Goal: Task Accomplishment & Management: Use online tool/utility

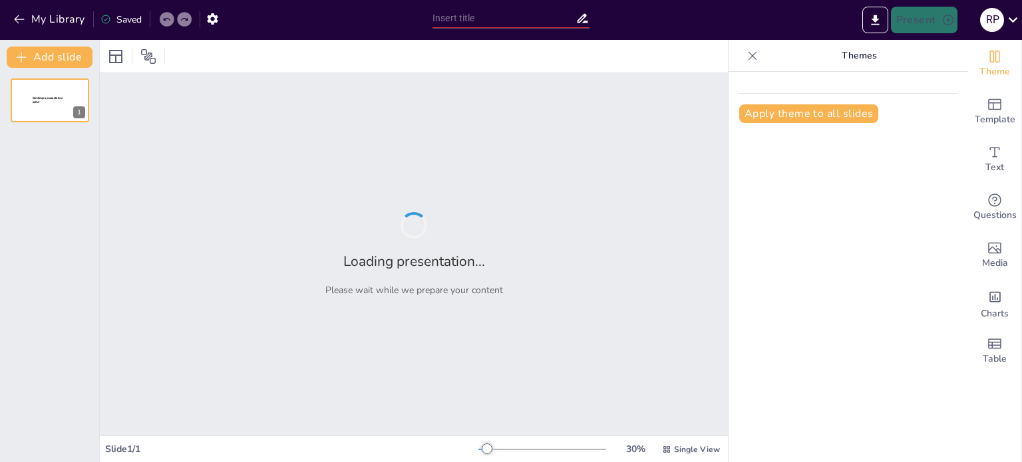
type input "New Sendsteps"
type input "Cumplimiento Normativo en Instalaciones Eléctricas: Protocolo de Medición de Pu…"
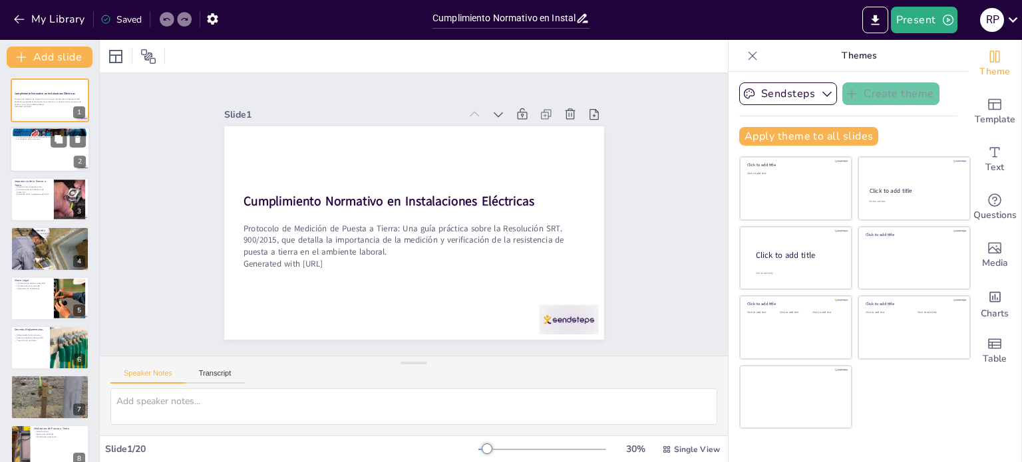
click at [51, 162] on div at bounding box center [50, 150] width 80 height 45
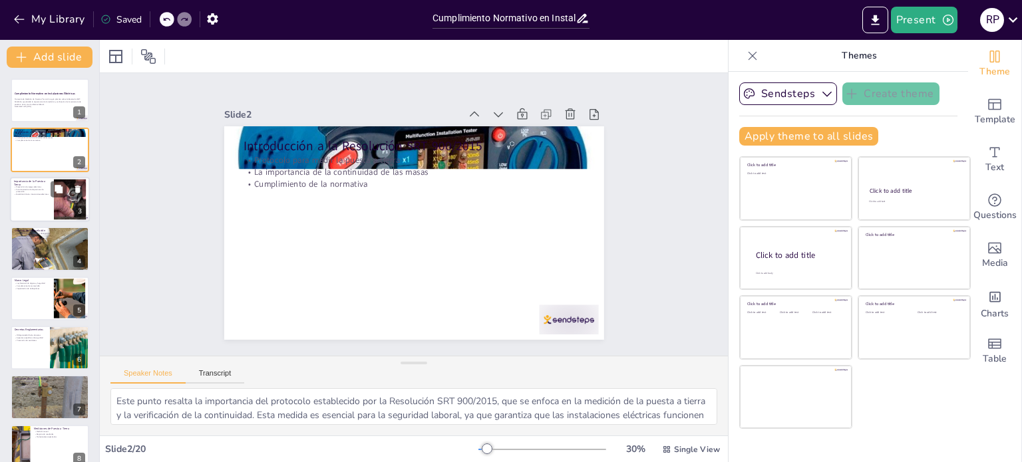
click at [45, 205] on div at bounding box center [50, 199] width 80 height 45
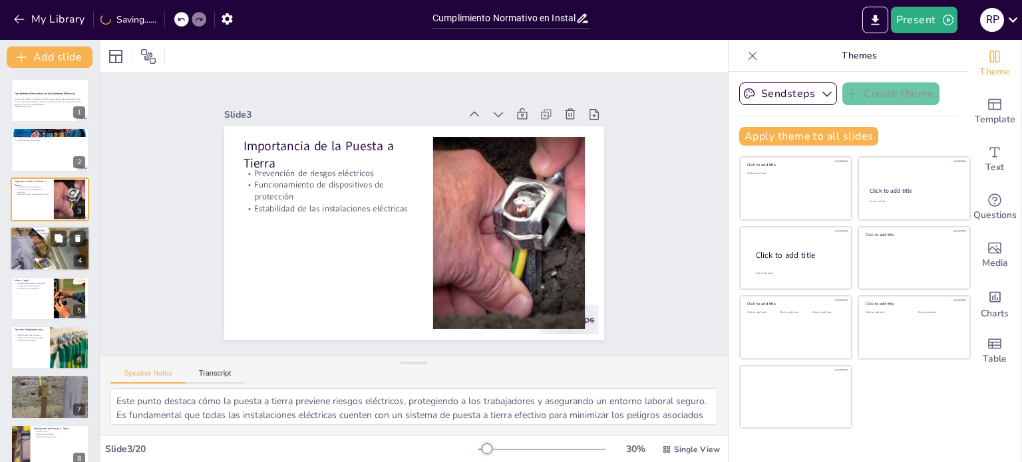
click at [36, 249] on div at bounding box center [50, 248] width 90 height 45
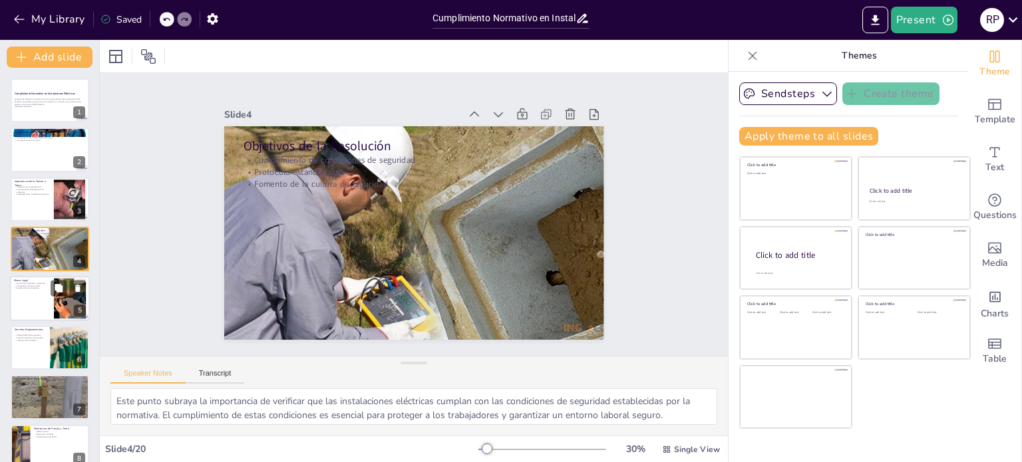
click at [37, 293] on div at bounding box center [50, 298] width 80 height 45
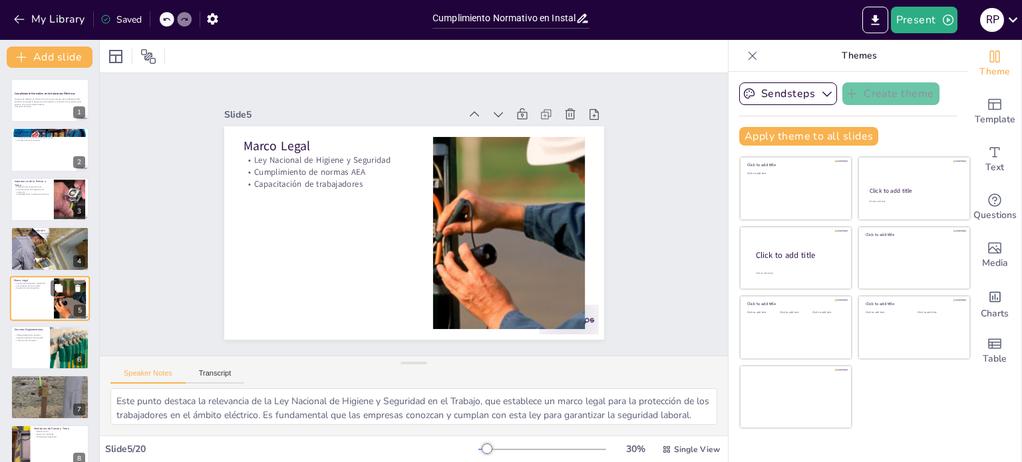
scroll to position [33, 0]
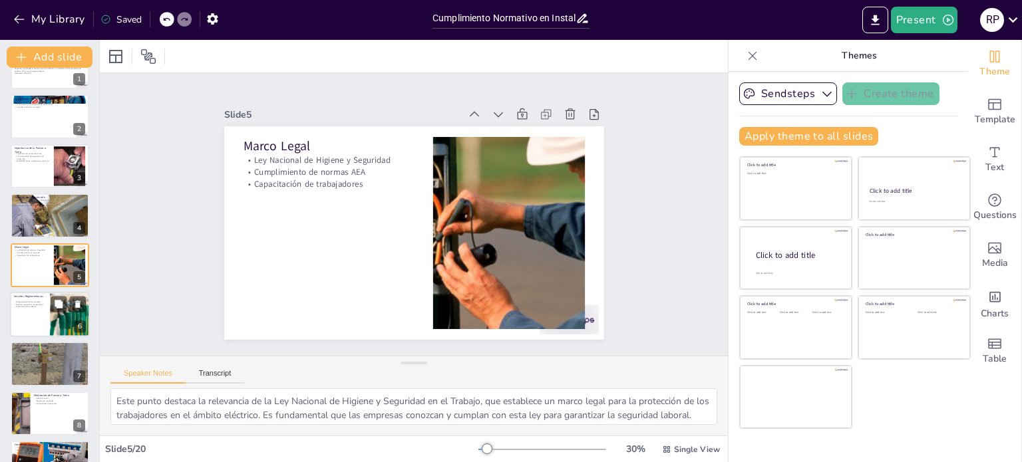
click at [40, 333] on div at bounding box center [50, 314] width 80 height 45
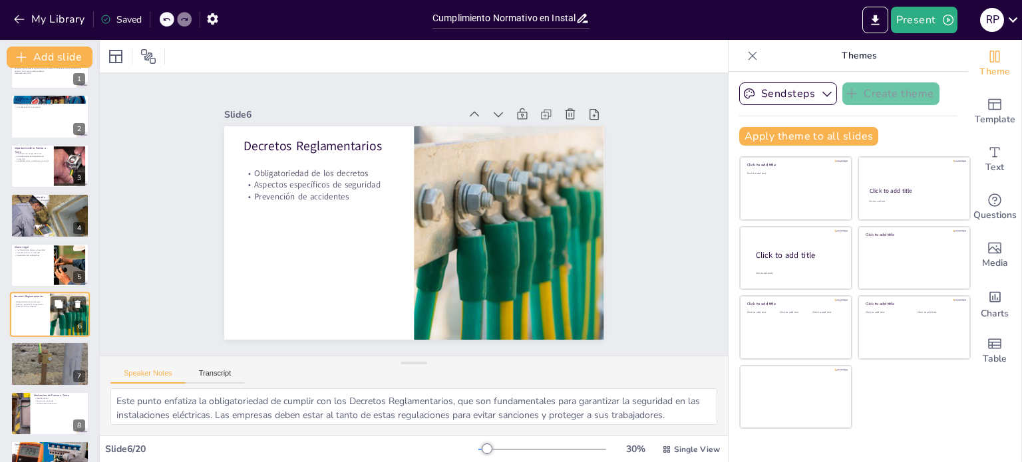
scroll to position [82, 0]
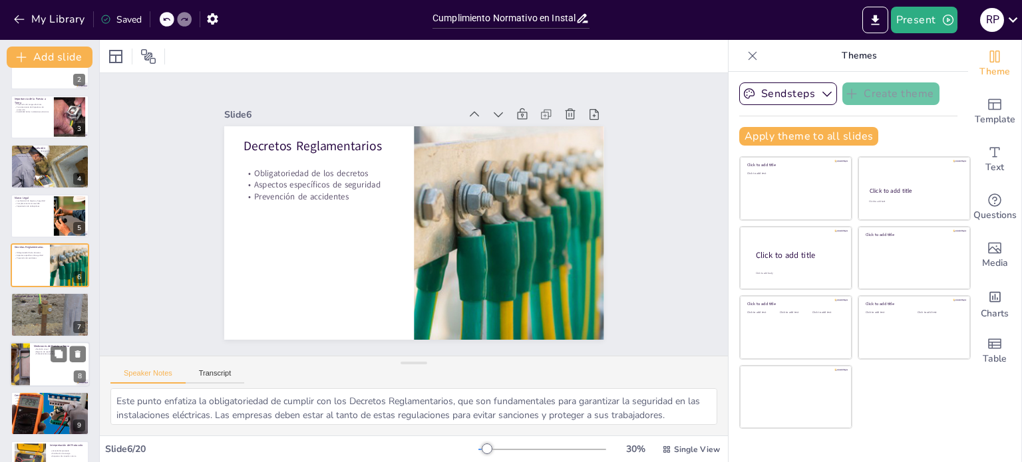
click at [37, 365] on div at bounding box center [50, 364] width 80 height 45
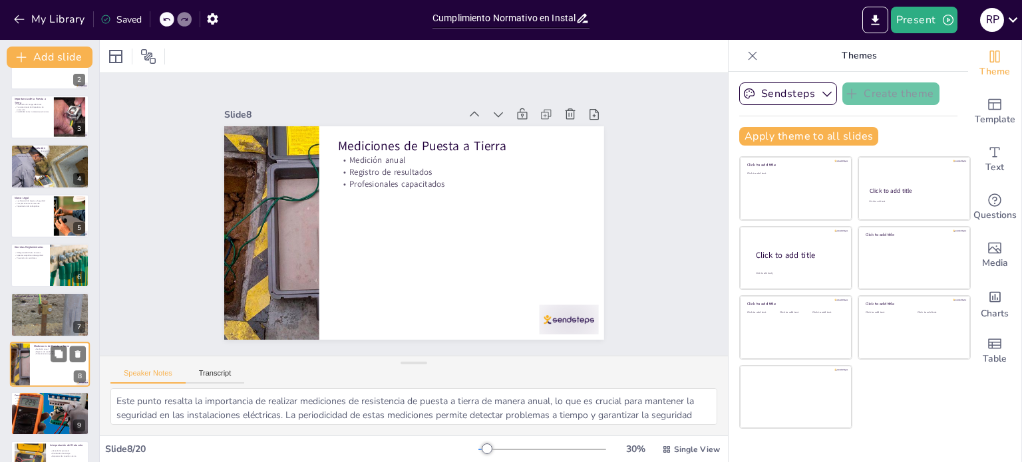
scroll to position [182, 0]
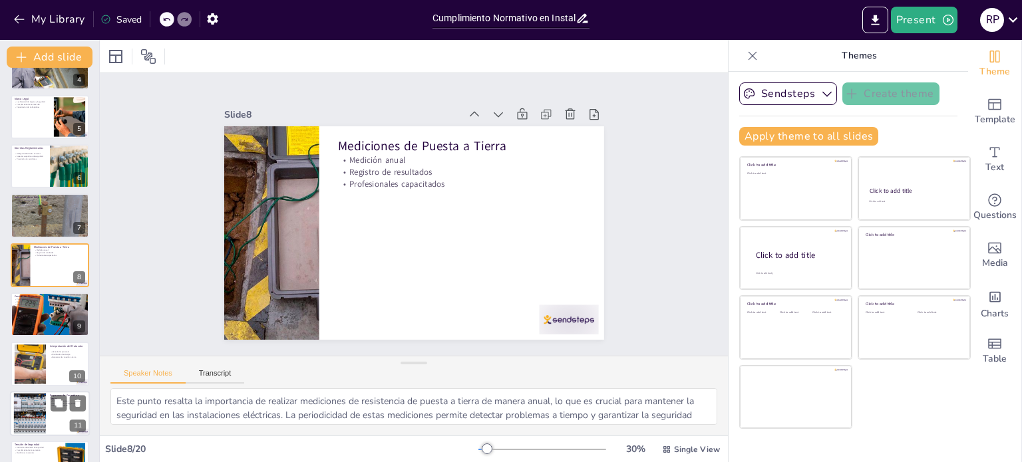
click at [53, 416] on div at bounding box center [50, 413] width 80 height 45
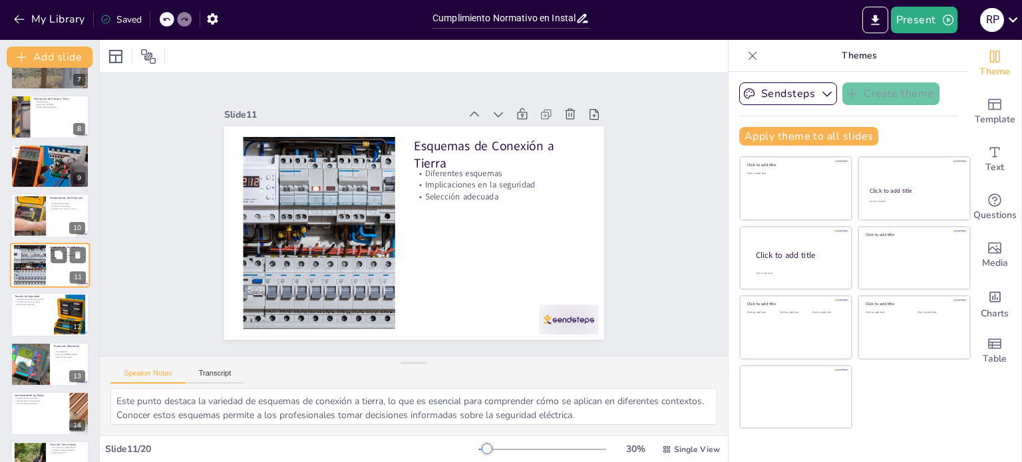
scroll to position [441, 0]
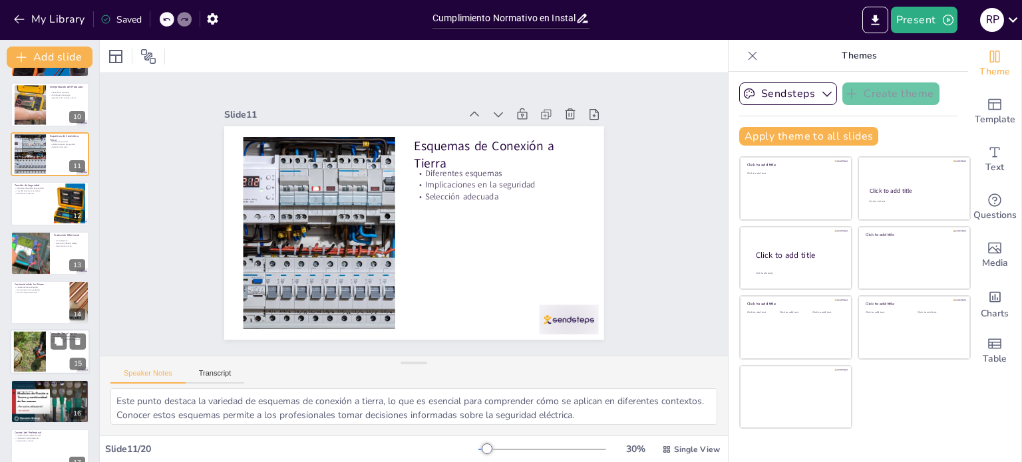
click at [55, 357] on div at bounding box center [50, 352] width 80 height 45
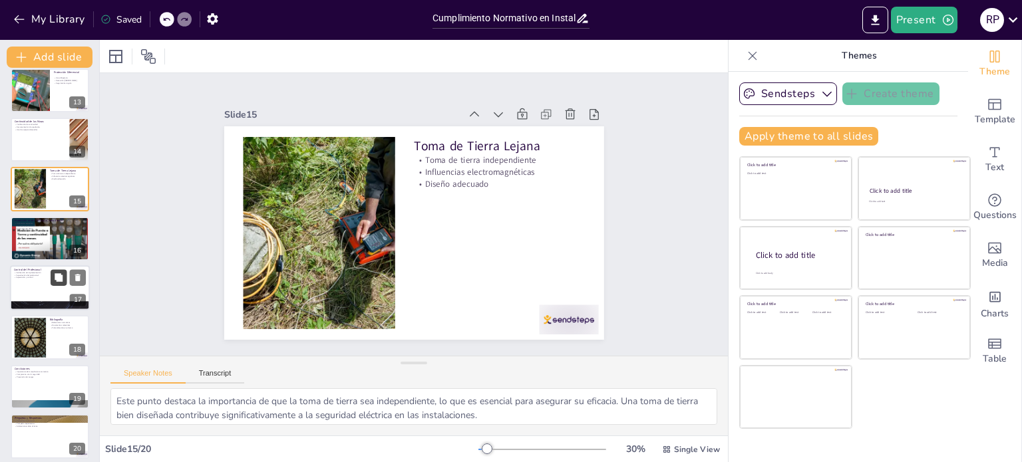
scroll to position [611, 0]
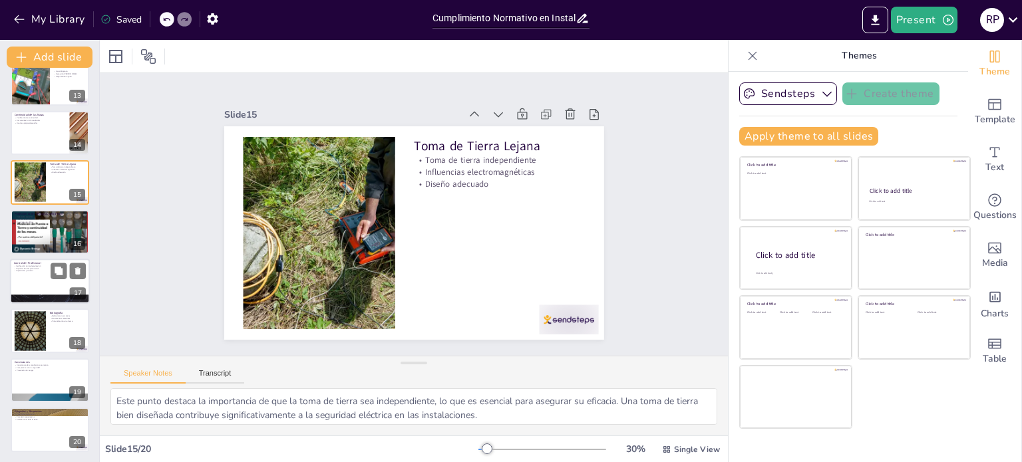
click at [46, 277] on div at bounding box center [50, 281] width 80 height 45
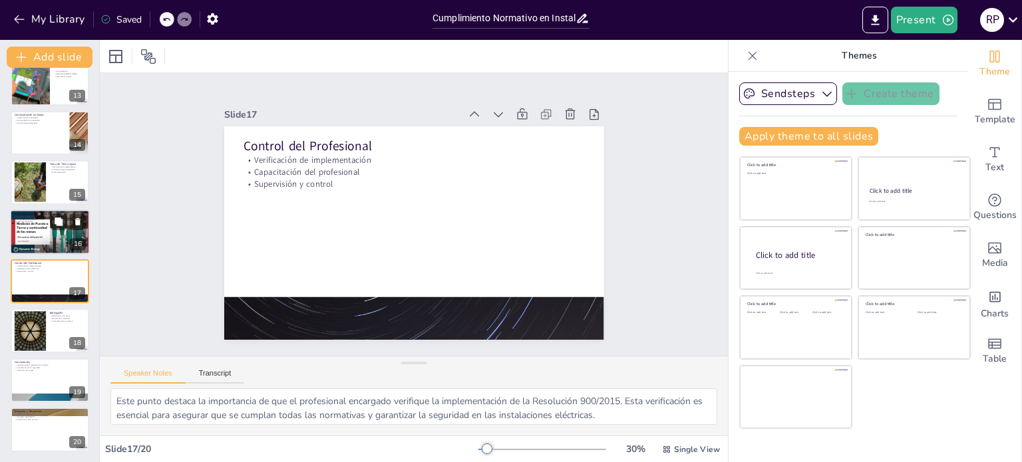
click at [55, 239] on div at bounding box center [50, 232] width 80 height 45
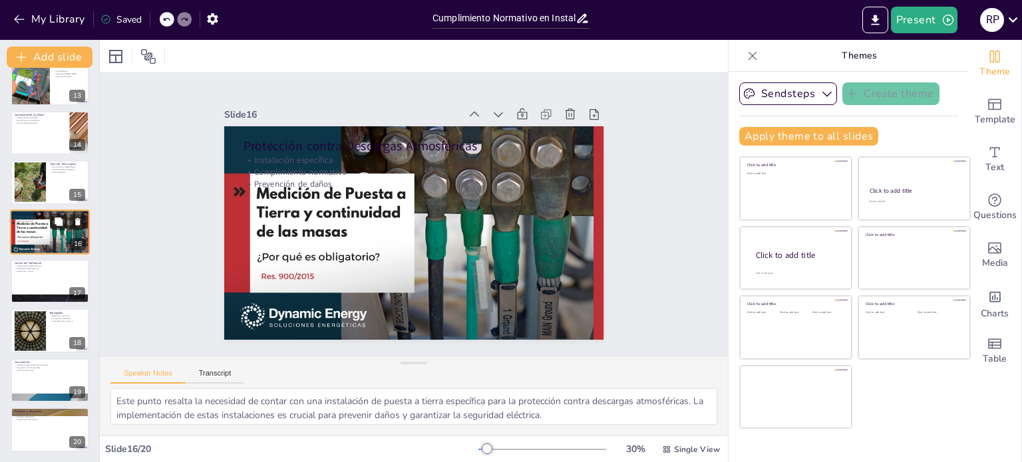
scroll to position [577, 0]
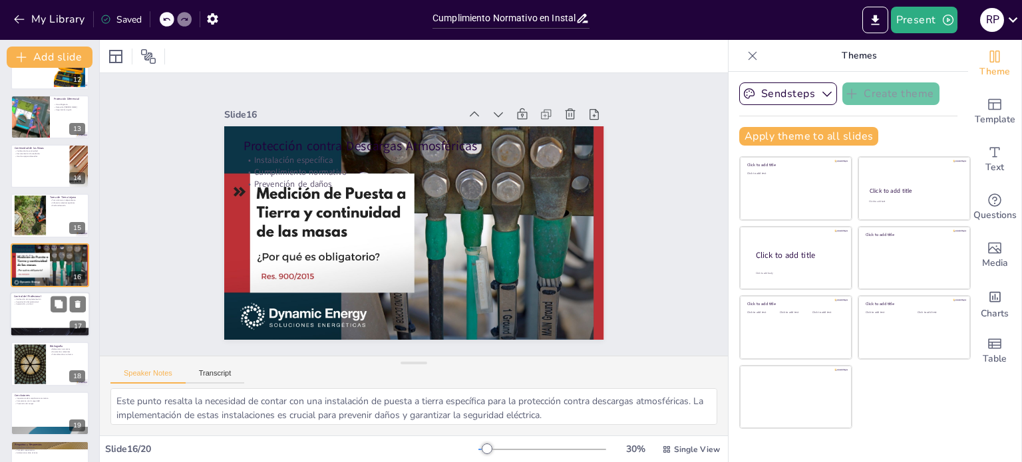
click at [38, 304] on p "Supervisión y control" at bounding box center [50, 304] width 72 height 3
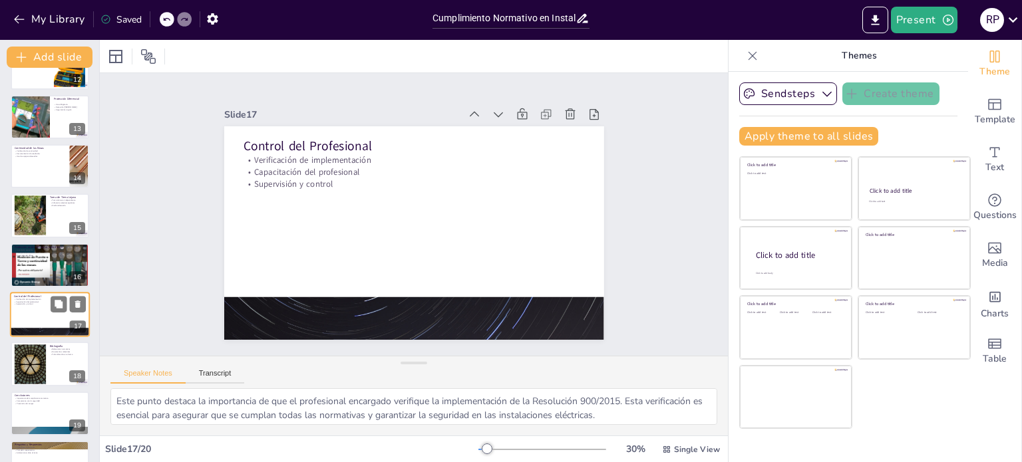
scroll to position [611, 0]
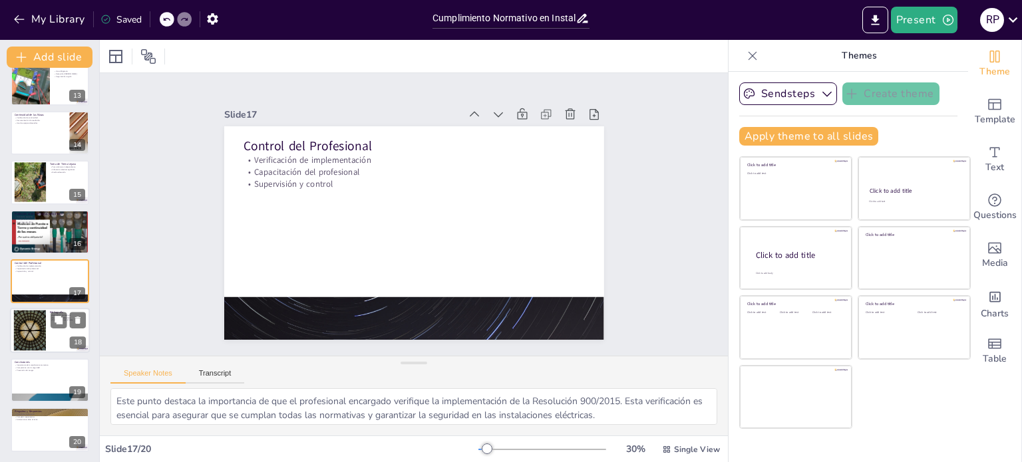
click at [35, 333] on div at bounding box center [30, 331] width 72 height 41
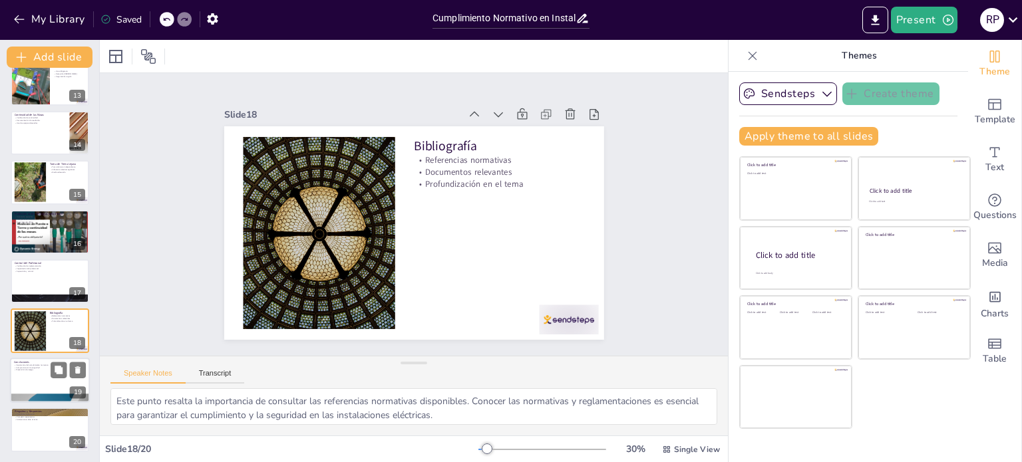
click at [31, 369] on p "Prevención de riesgos" at bounding box center [50, 370] width 72 height 3
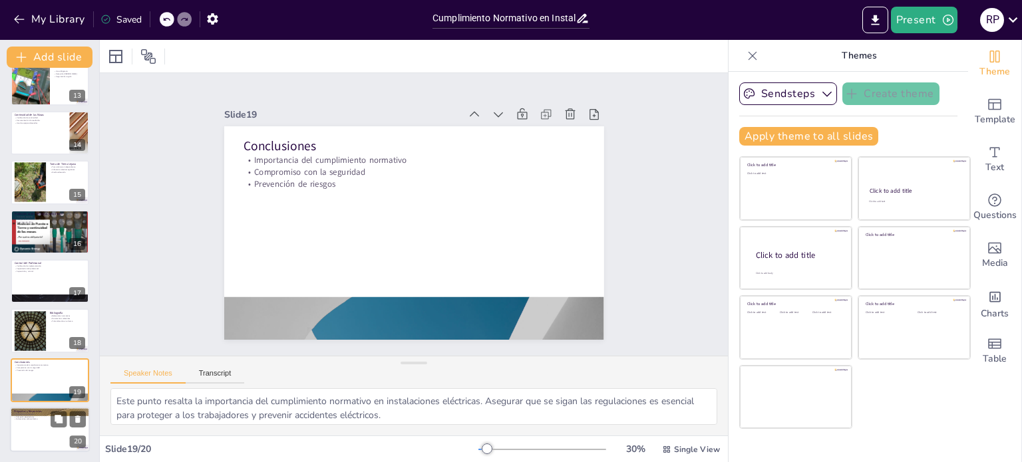
click at [28, 428] on div at bounding box center [50, 429] width 80 height 45
type textarea "Este punto resalta la importancia de crear un espacio para preguntas y respuest…"
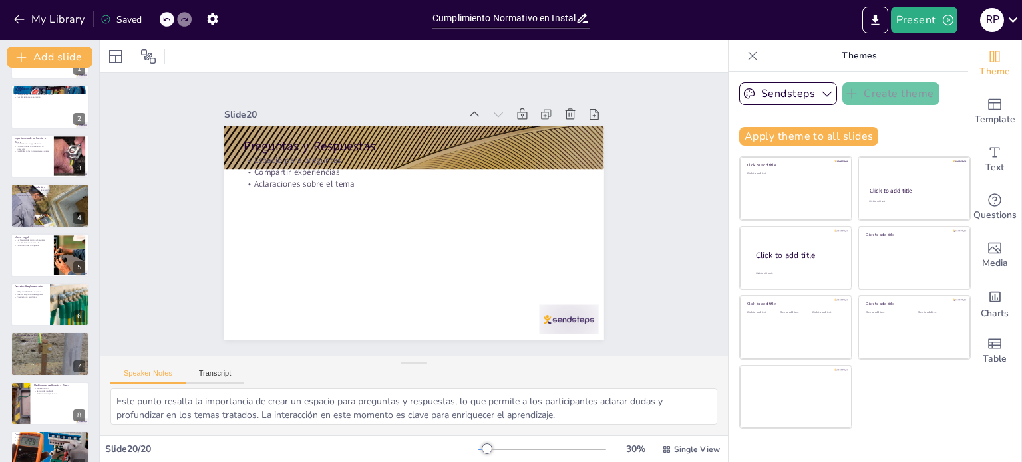
scroll to position [0, 0]
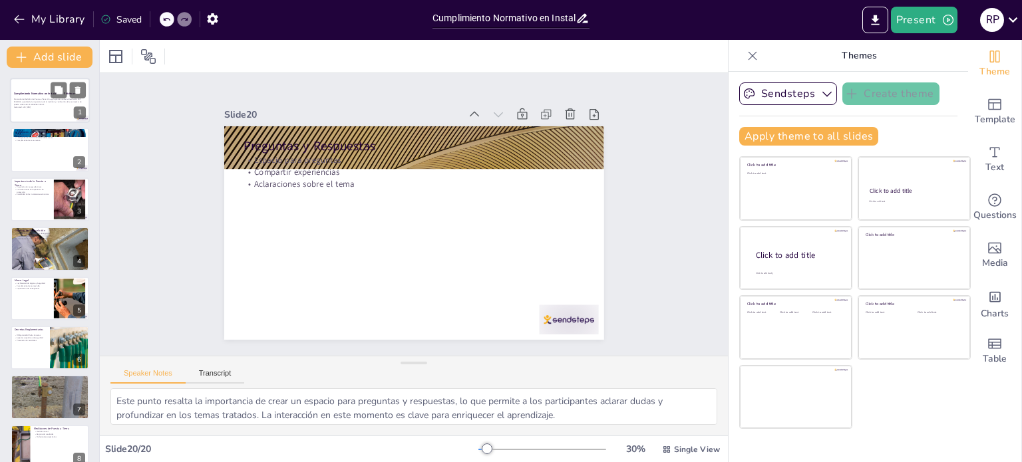
click at [43, 104] on p "Protocolo de Medición de Puesta a Tierra: Una guía práctica sobre la Resolución…" at bounding box center [50, 101] width 72 height 7
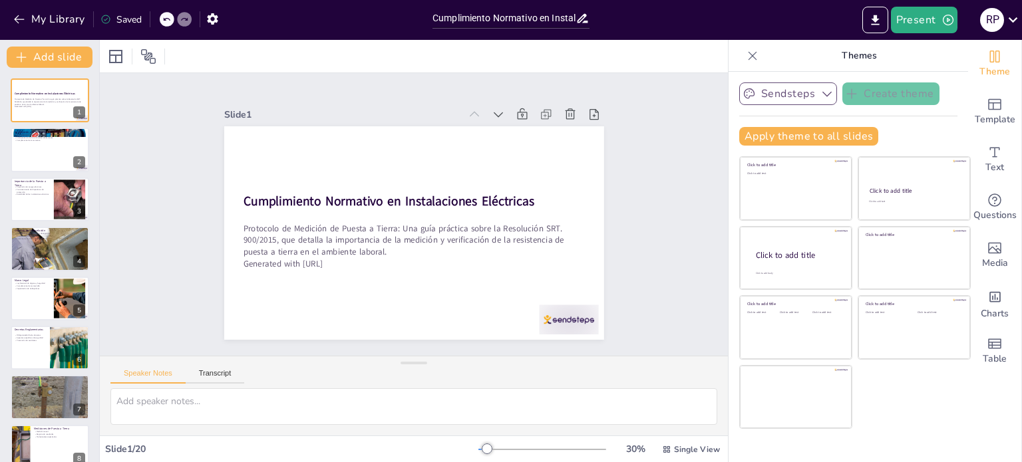
click at [820, 91] on icon "button" at bounding box center [826, 93] width 13 height 13
click at [953, 100] on div "Sendsteps Create theme Sendsteps Themes Sendsteps Apply theme to all slides Cli…" at bounding box center [847, 267] width 239 height 390
click at [987, 118] on span "Template" at bounding box center [995, 119] width 41 height 15
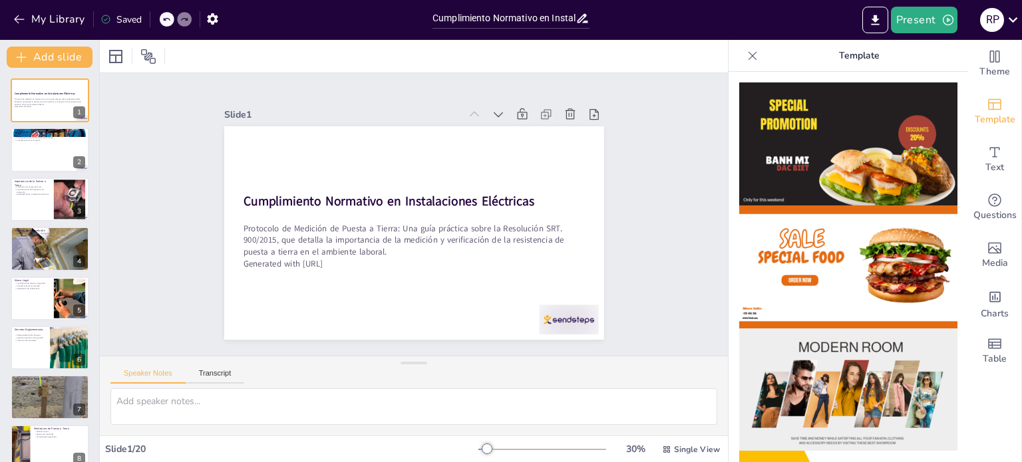
click at [746, 57] on icon at bounding box center [752, 55] width 13 height 13
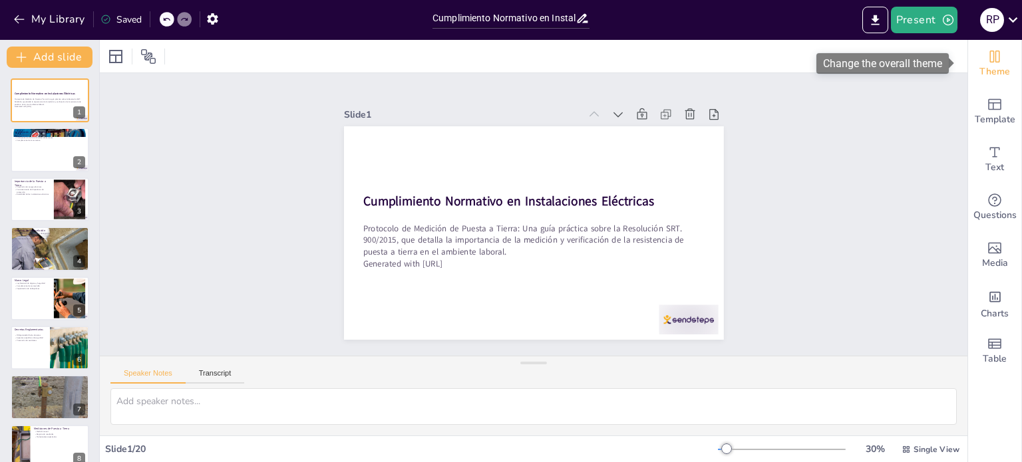
click at [987, 61] on icon "Change the overall theme" at bounding box center [995, 57] width 16 height 16
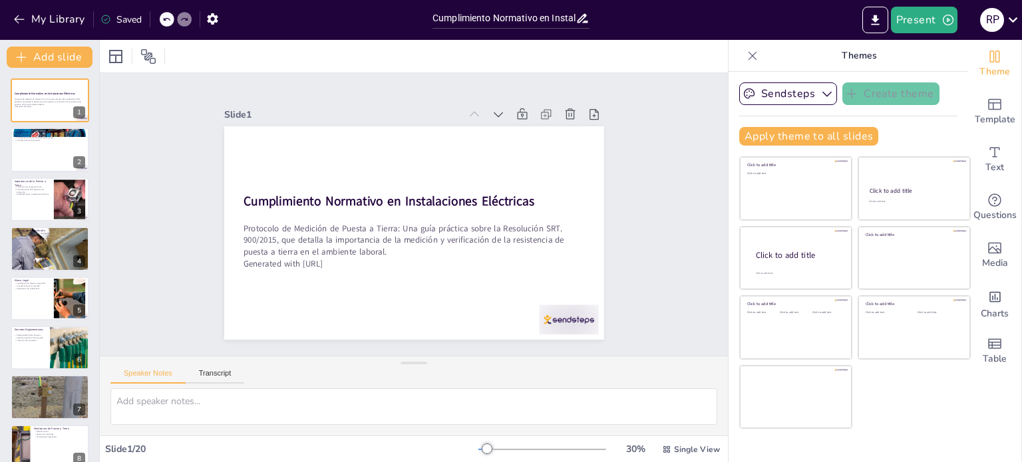
scroll to position [110, 0]
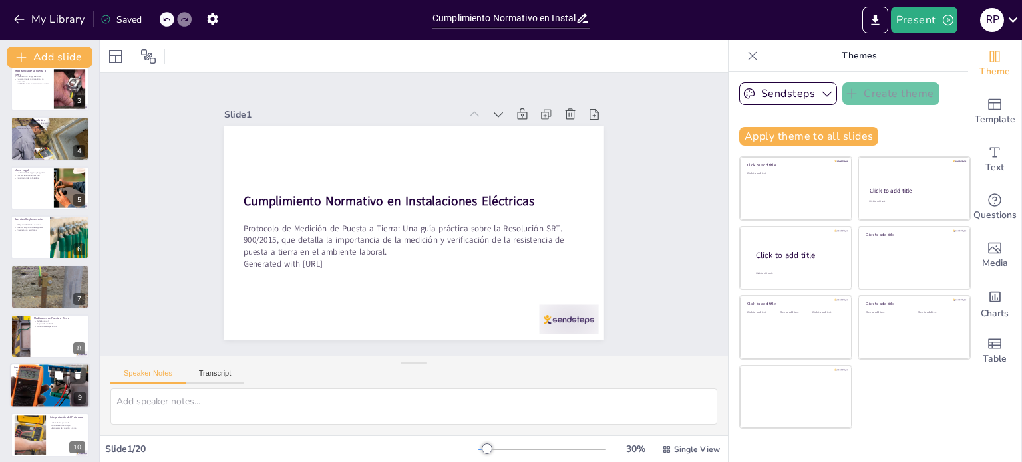
click at [45, 393] on div at bounding box center [50, 385] width 80 height 139
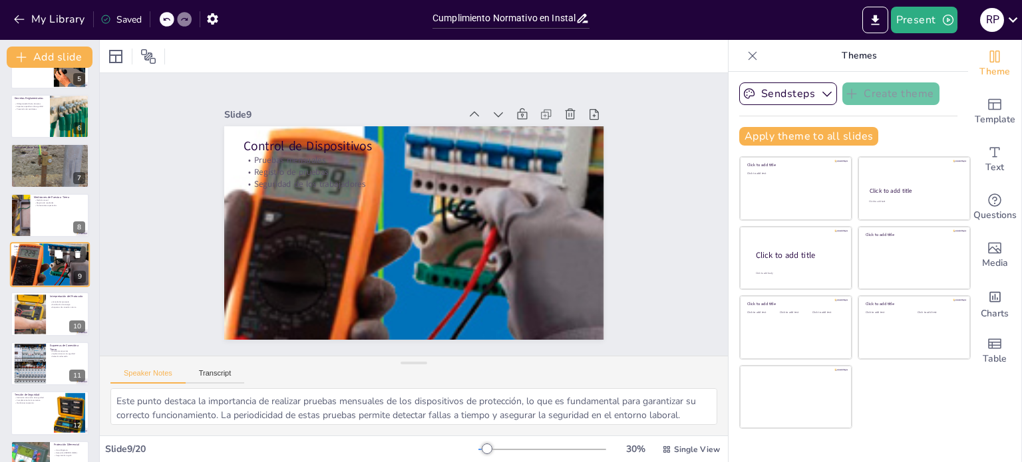
scroll to position [343, 0]
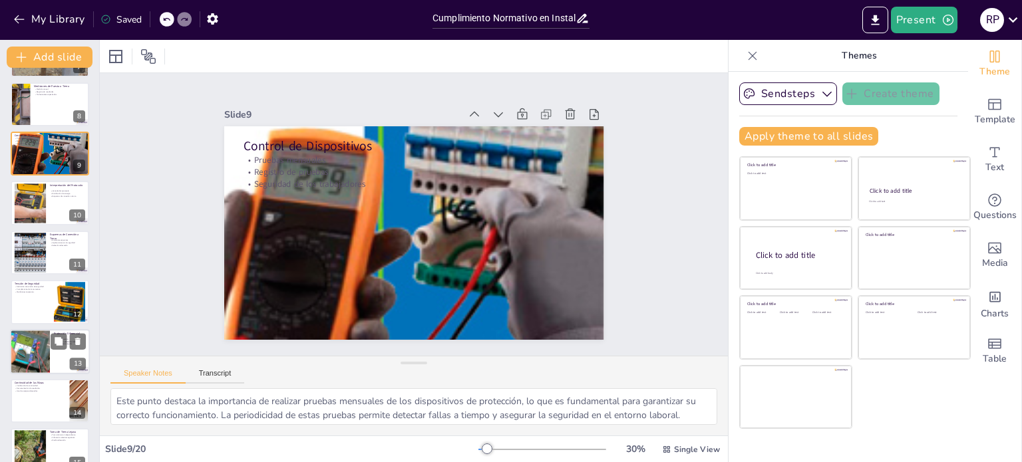
click at [35, 363] on div at bounding box center [30, 351] width 80 height 45
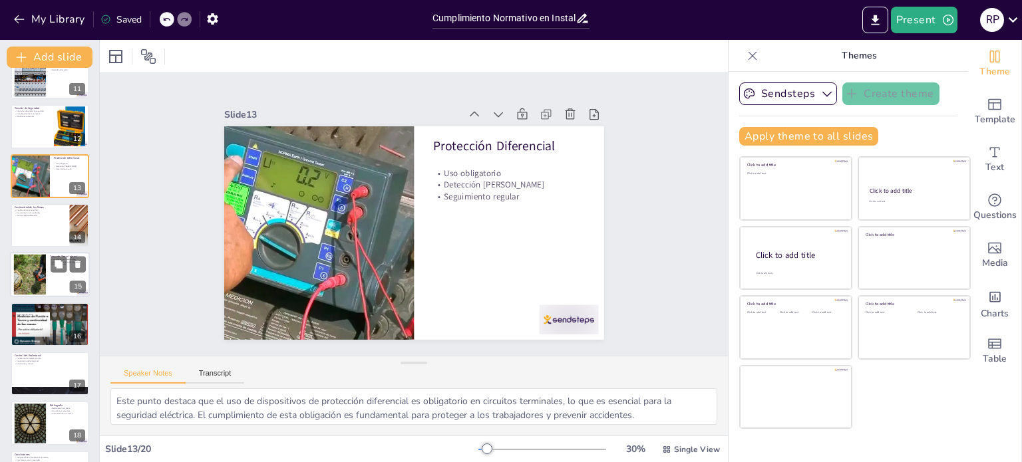
scroll to position [540, 0]
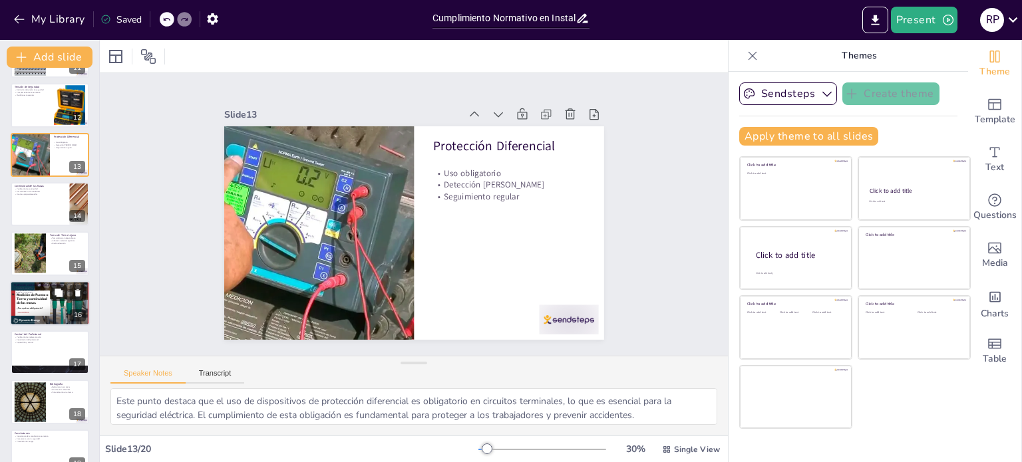
click at [29, 317] on div at bounding box center [50, 303] width 80 height 45
type textarea "Este punto resalta la necesidad de contar con una instalación de puesta a tierr…"
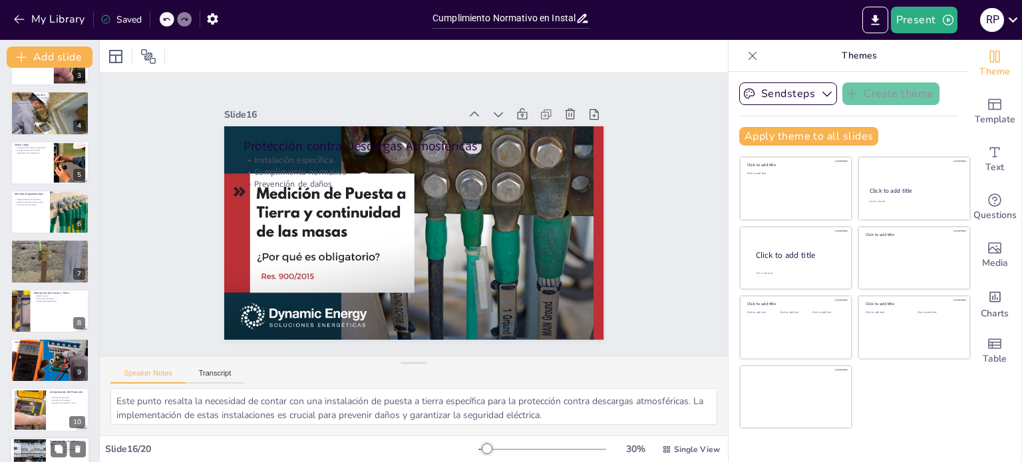
scroll to position [0, 0]
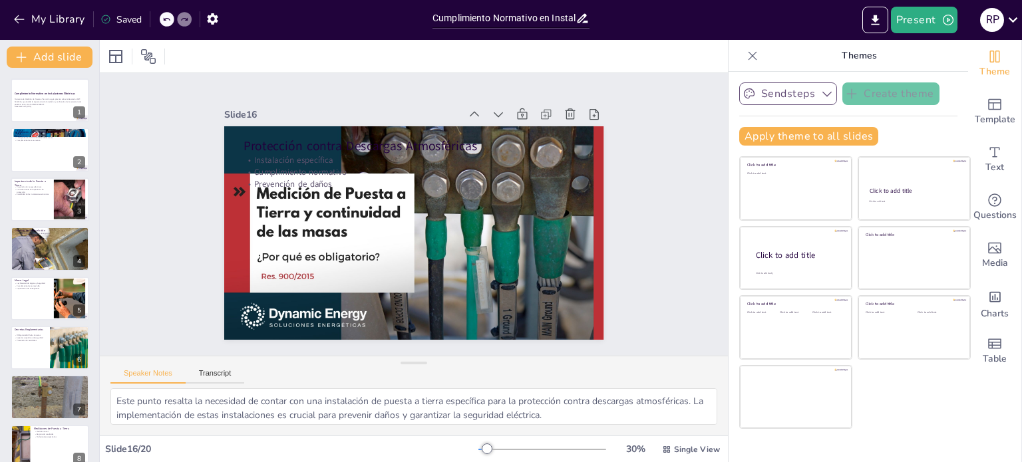
click at [807, 92] on button "Sendsteps" at bounding box center [788, 93] width 98 height 23
click at [882, 124] on div "Sendsteps Create theme Sendsteps Themes Sendsteps Apply theme to all slides Cli…" at bounding box center [848, 119] width 218 height 74
click at [216, 18] on icon "button" at bounding box center [212, 18] width 11 height 11
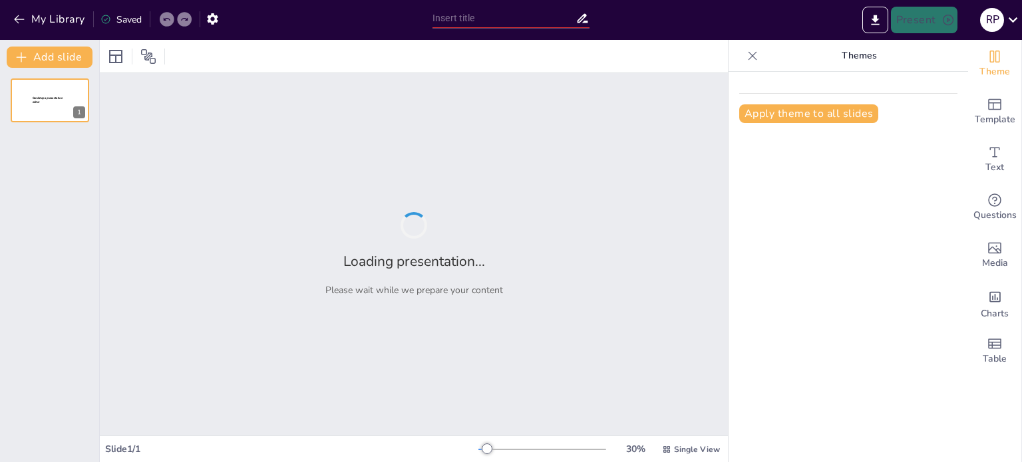
type input "Cumplimiento Normativo en Instalaciones Eléctricas: Protocolo de Medición de Pu…"
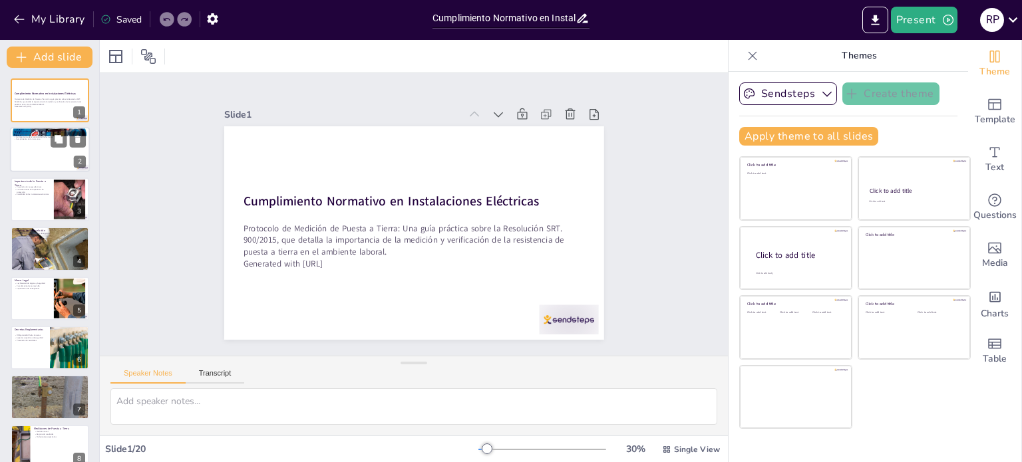
click at [41, 138] on p "Cumplimiento de la normativa" at bounding box center [50, 139] width 72 height 3
type textarea "Este punto resalta la importancia del protocolo establecido por la Resolución S…"
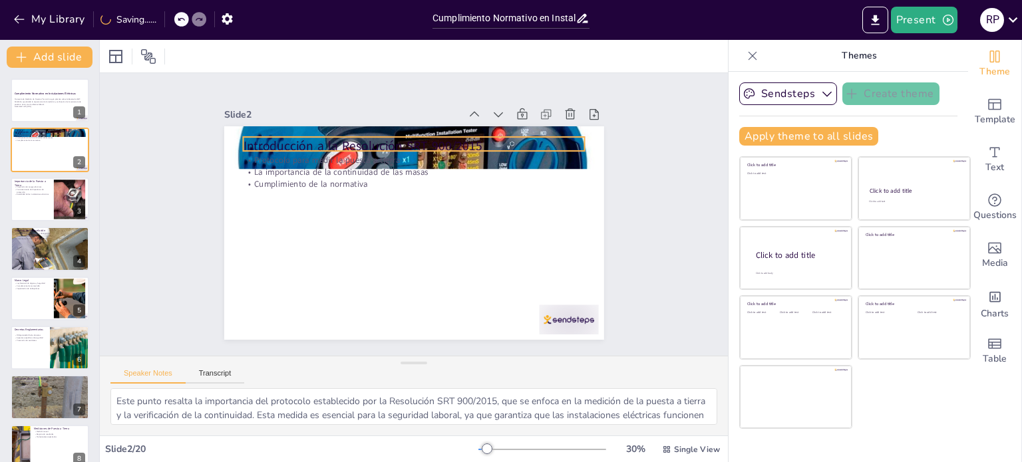
click at [508, 142] on p "Introducción a la Resolución SRT 900/2015" at bounding box center [481, 208] width 53 height 342
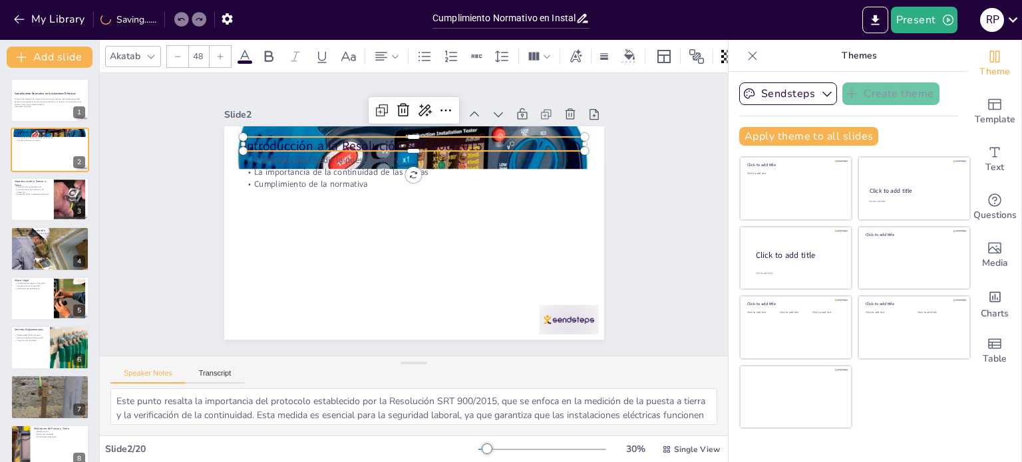
click at [574, 171] on p "Protocolo para medir la puesta a tierra" at bounding box center [440, 262] width 301 height 182
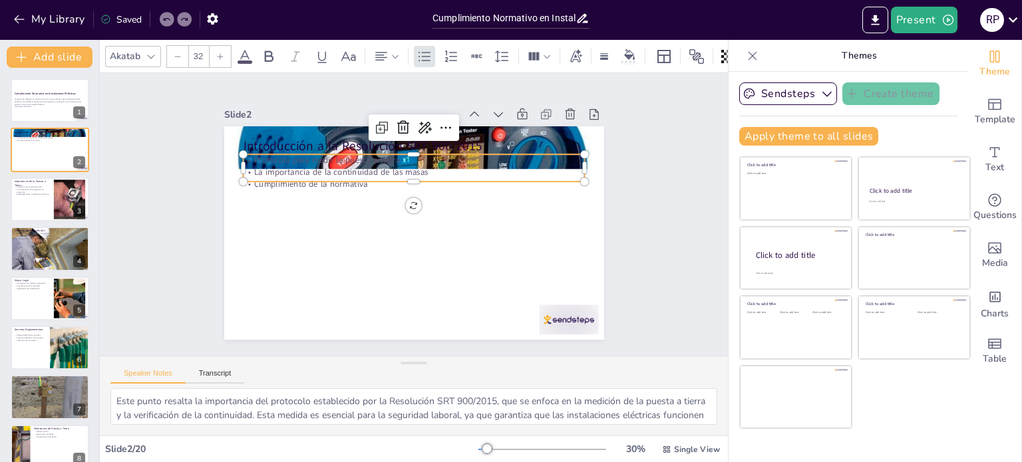
drag, startPoint x: 418, startPoint y: 157, endPoint x: 422, endPoint y: 218, distance: 61.4
click at [422, 218] on div "Protocolo para medir la puesta a tierra La importancia de la continuidad de las…" at bounding box center [401, 254] width 336 height 139
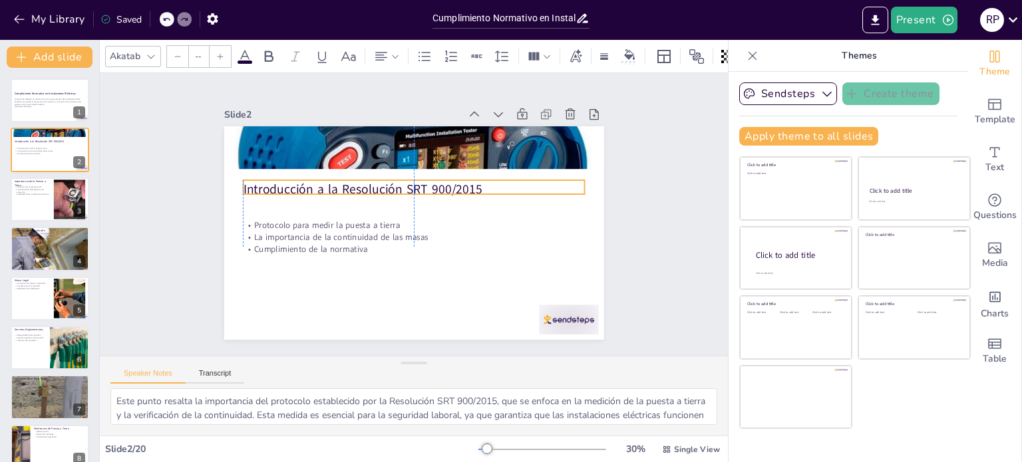
type input "48"
drag, startPoint x: 447, startPoint y: 145, endPoint x: 449, endPoint y: 193, distance: 47.9
click at [449, 193] on p "Introducción a la Resolución SRT 900/2015" at bounding box center [432, 198] width 241 height 266
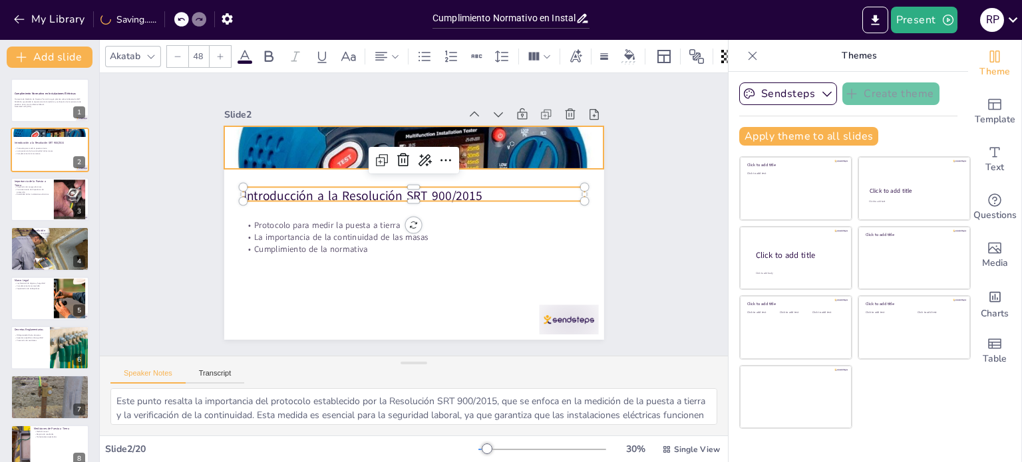
click at [469, 141] on div at bounding box center [380, 156] width 431 height 367
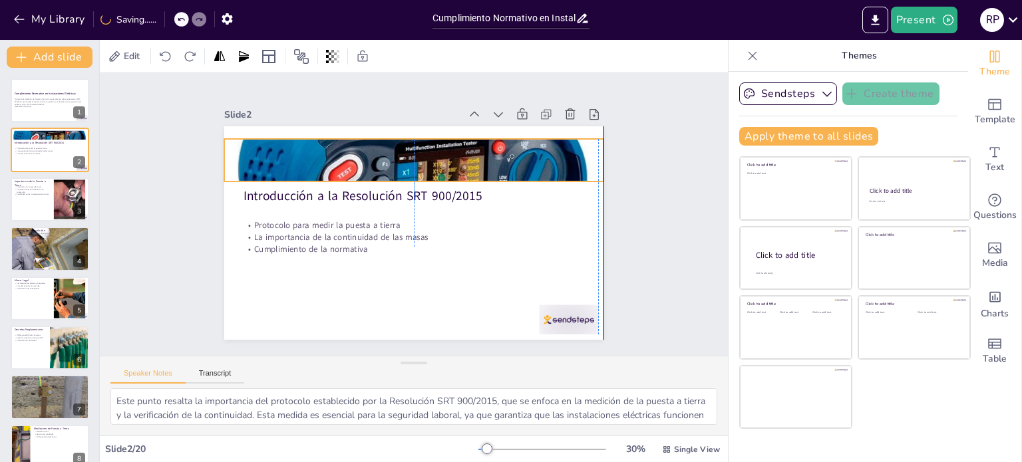
drag, startPoint x: 504, startPoint y: 148, endPoint x: 504, endPoint y: 161, distance: 12.7
click at [504, 161] on div at bounding box center [460, 241] width 367 height 431
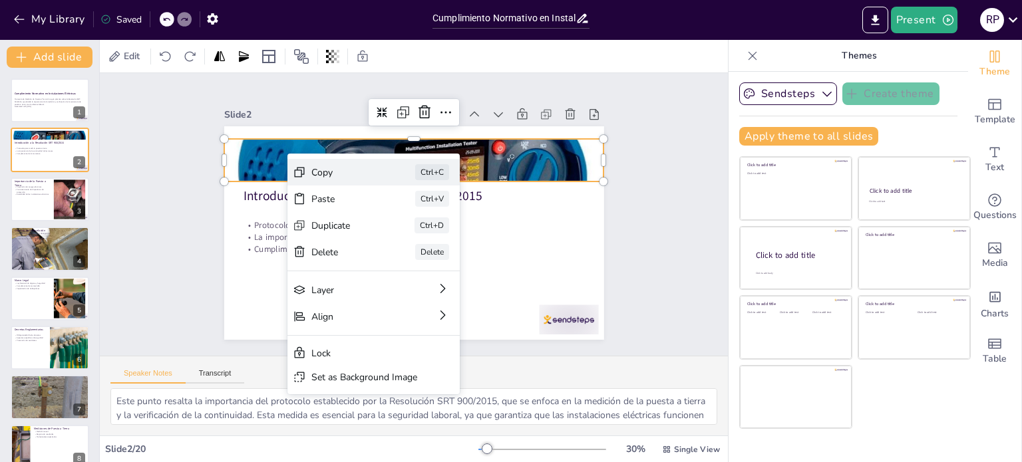
click at [340, 183] on div "Copy" at bounding box center [370, 207] width 61 height 49
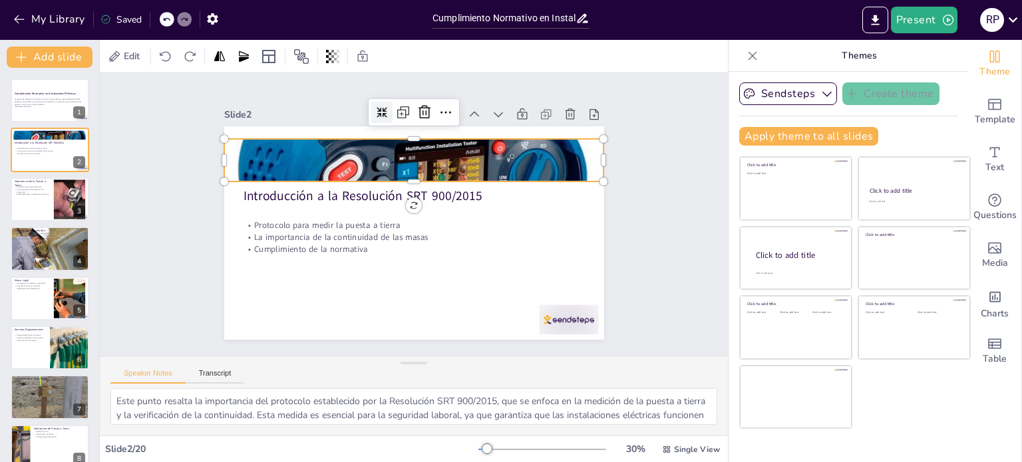
click at [387, 105] on icon at bounding box center [393, 110] width 12 height 12
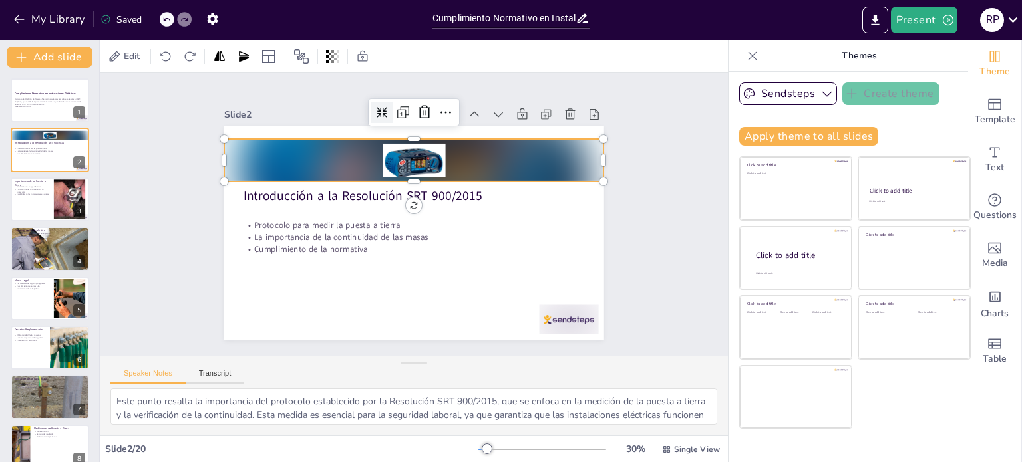
click at [478, 128] on icon at bounding box center [485, 135] width 15 height 15
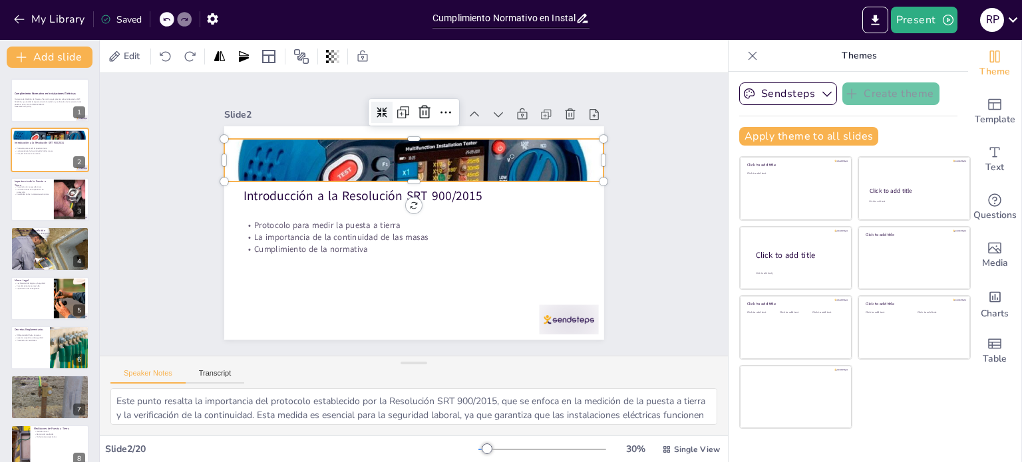
click at [383, 311] on icon at bounding box center [390, 318] width 15 height 15
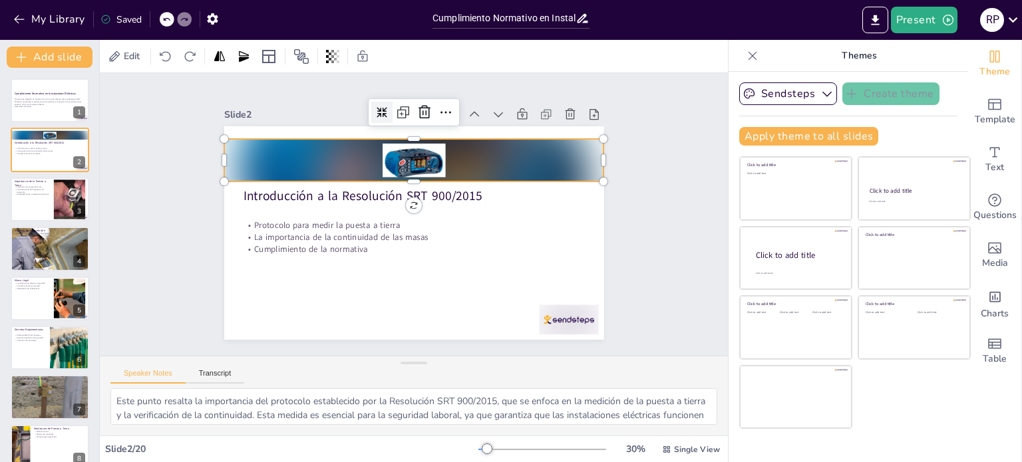
click at [468, 295] on icon at bounding box center [475, 302] width 14 height 14
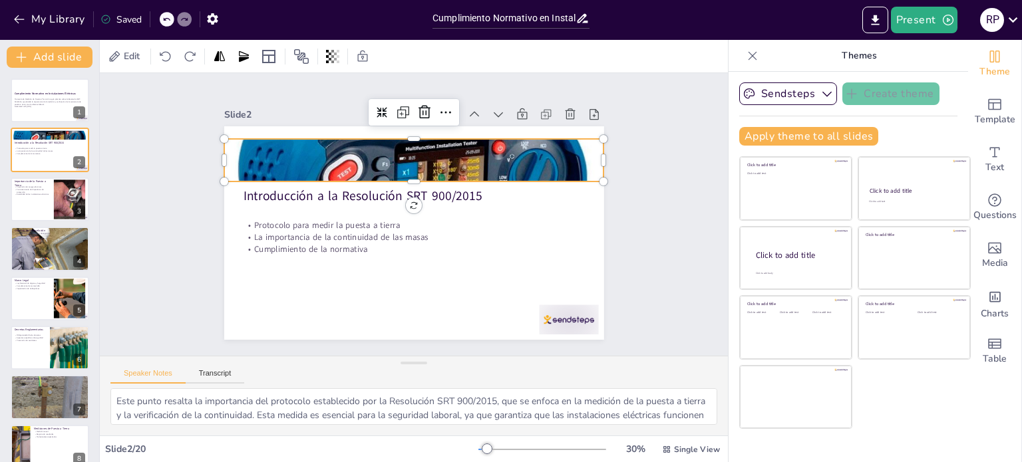
click at [442, 160] on div at bounding box center [468, 220] width 243 height 398
click at [504, 169] on icon at bounding box center [515, 180] width 23 height 23
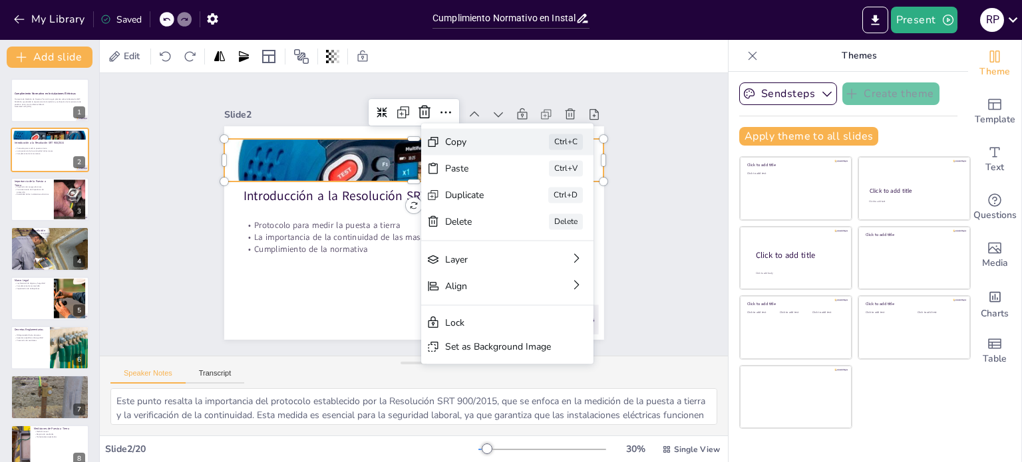
click at [303, 274] on div "Copy" at bounding box center [271, 296] width 64 height 45
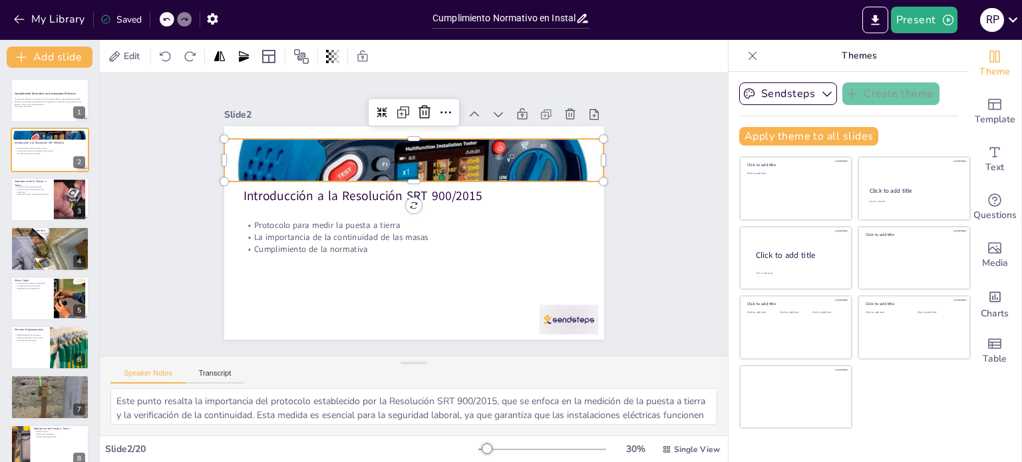
click at [424, 150] on div at bounding box center [397, 163] width 424 height 312
click at [339, 267] on icon at bounding box center [328, 278] width 23 height 23
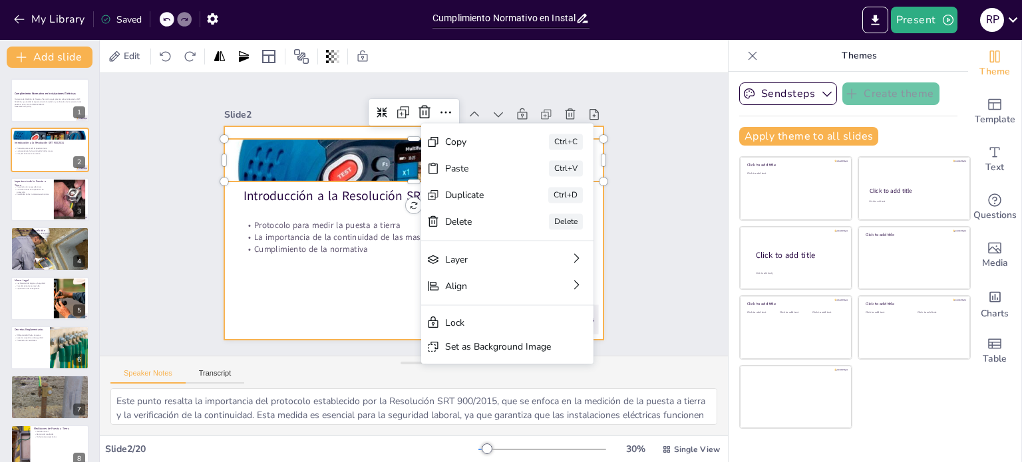
click at [325, 303] on div at bounding box center [433, 217] width 252 height 400
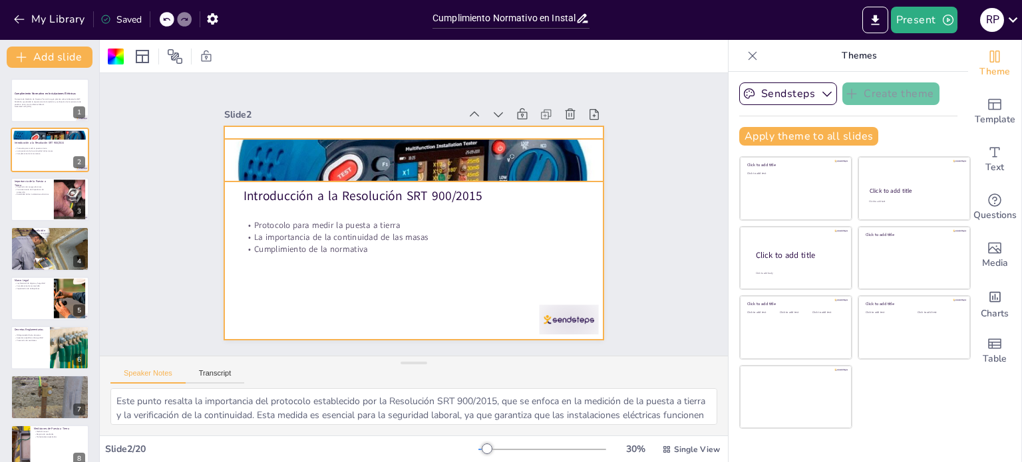
click at [322, 159] on div at bounding box center [361, 226] width 279 height 414
click at [322, 159] on div at bounding box center [373, 178] width 406 height 419
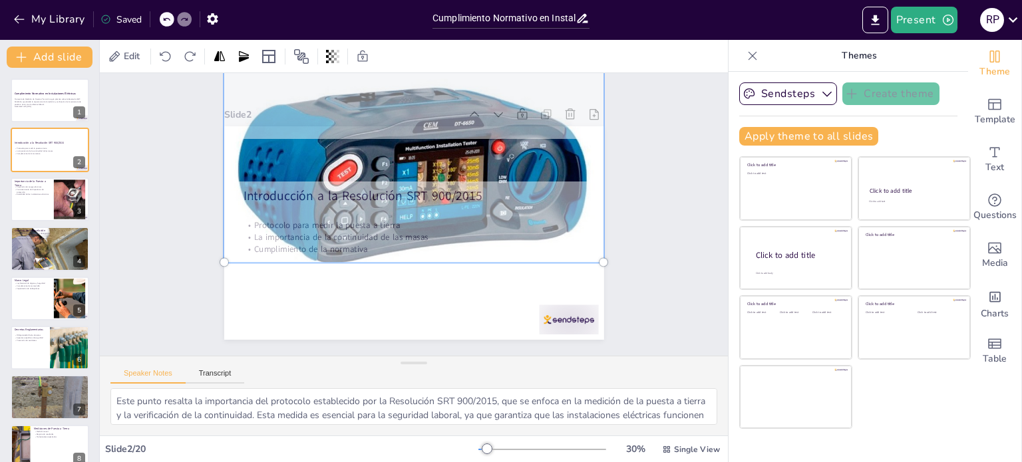
click at [434, 164] on div at bounding box center [397, 163] width 444 height 332
click at [434, 164] on div at bounding box center [382, 258] width 450 height 411
